Goal: Find specific page/section: Find specific page/section

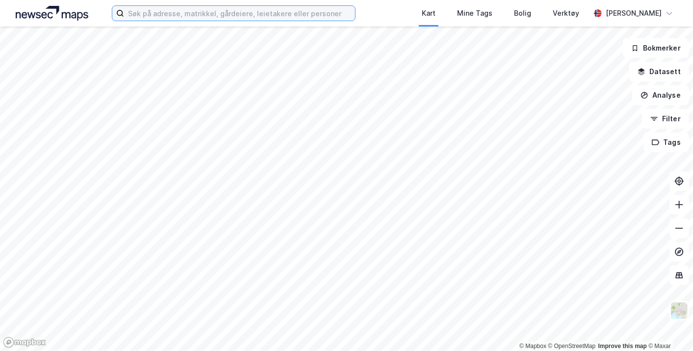
click at [306, 17] on input at bounding box center [239, 13] width 230 height 15
paste input "[STREET_ADDRESS]"
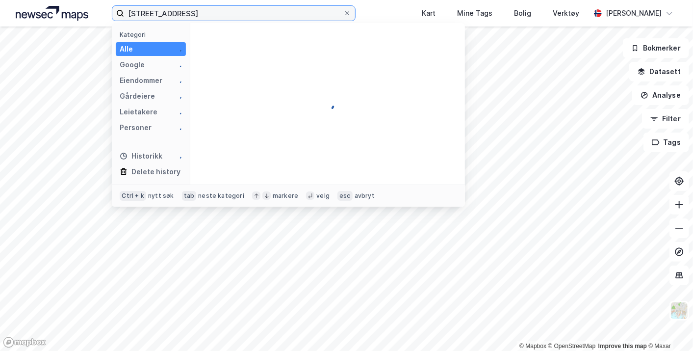
type input "[STREET_ADDRESS]"
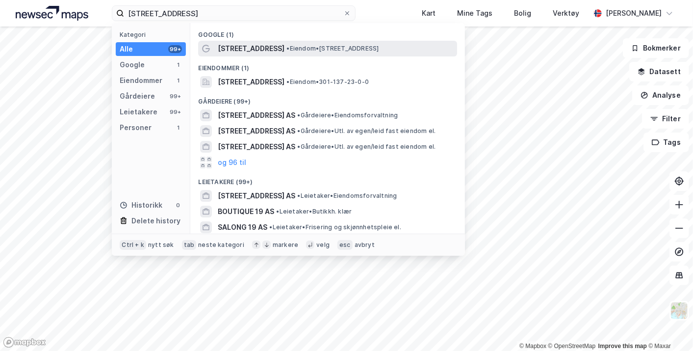
click at [293, 51] on span "• Eiendom • [STREET_ADDRESS]" at bounding box center [332, 49] width 92 height 8
